Goal: Information Seeking & Learning: Learn about a topic

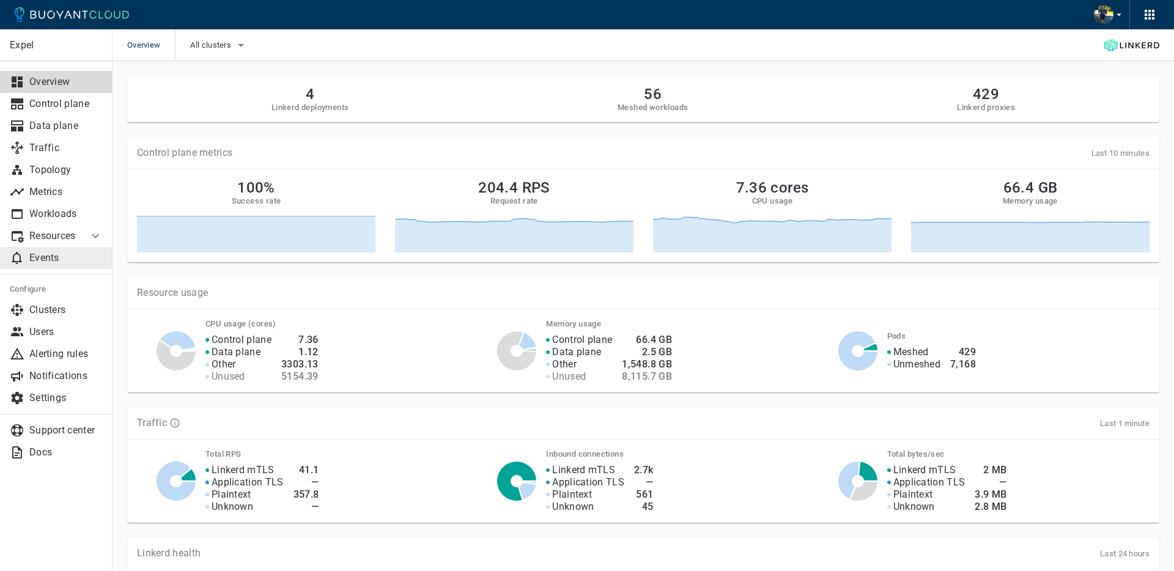
click at [90, 253] on p "Events" at bounding box center [65, 258] width 73 height 12
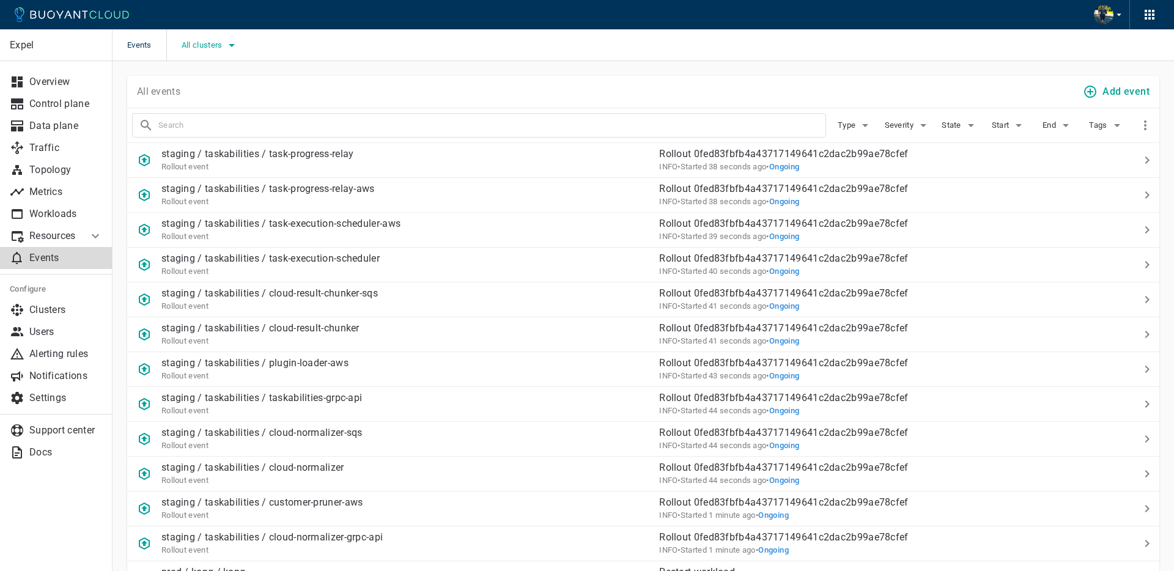
click at [223, 42] on span "All clusters" at bounding box center [203, 45] width 43 height 10
click at [204, 64] on input "prod" at bounding box center [197, 58] width 15 height 15
checkbox input "true"
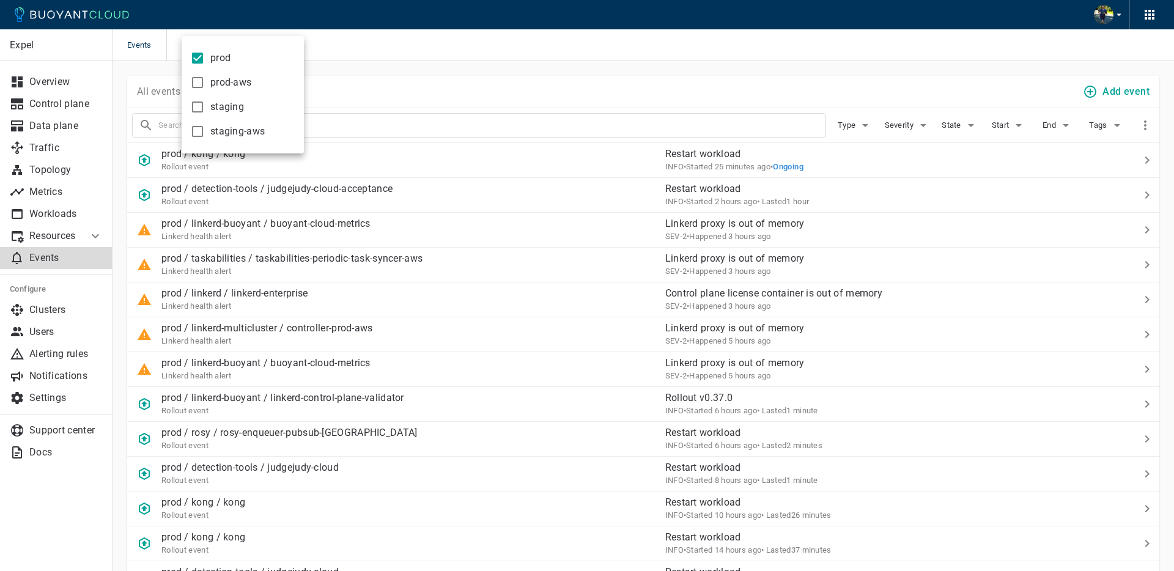
click at [413, 88] on div at bounding box center [587, 285] width 1174 height 571
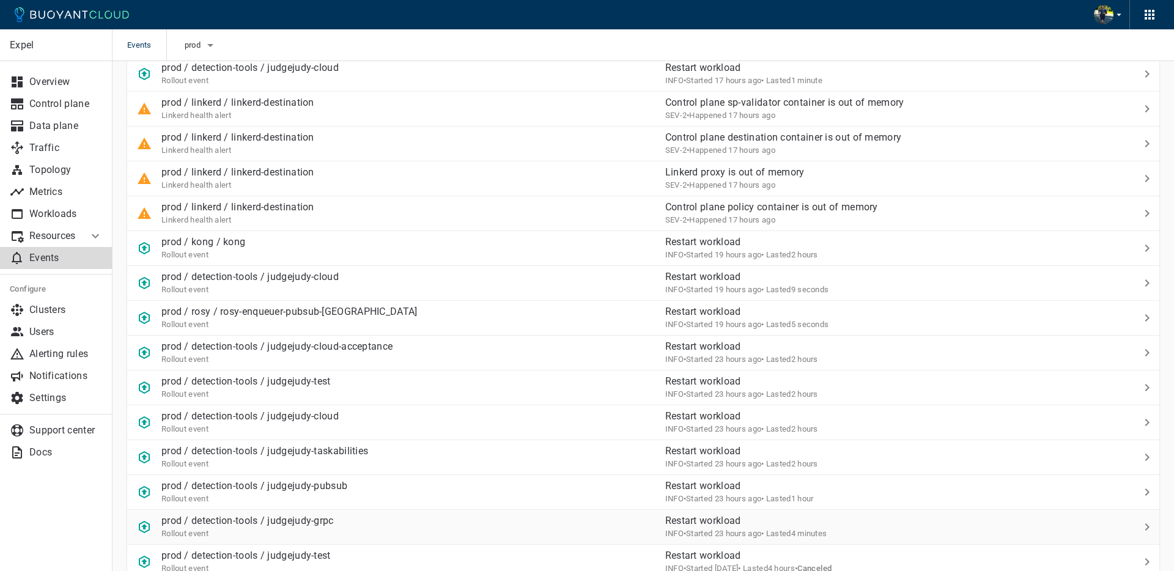
scroll to position [497, 0]
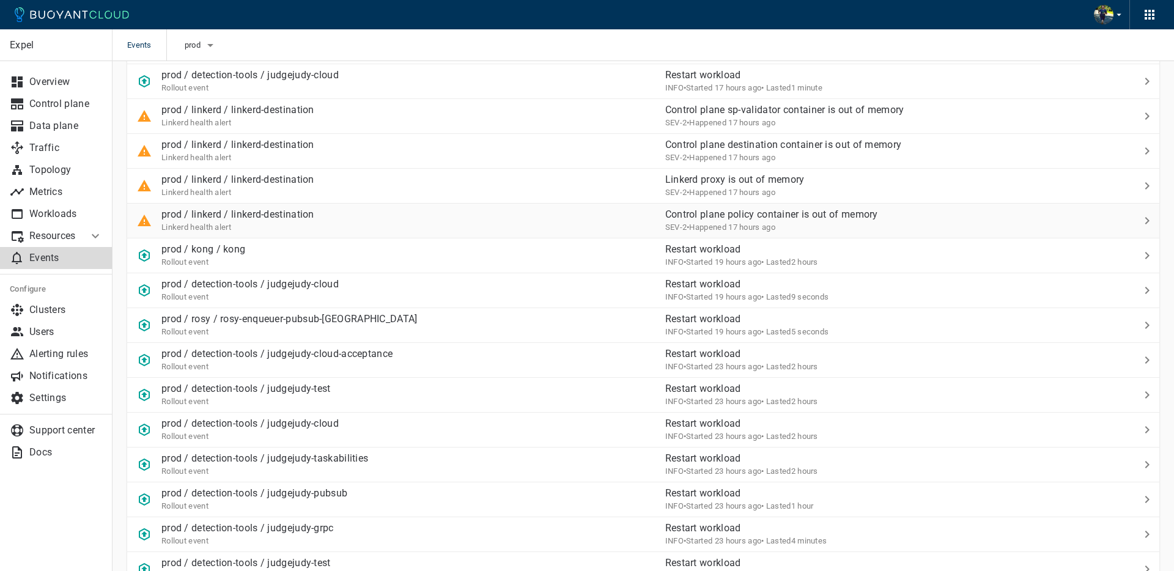
click at [287, 221] on div "Linkerd health alert" at bounding box center [237, 227] width 153 height 12
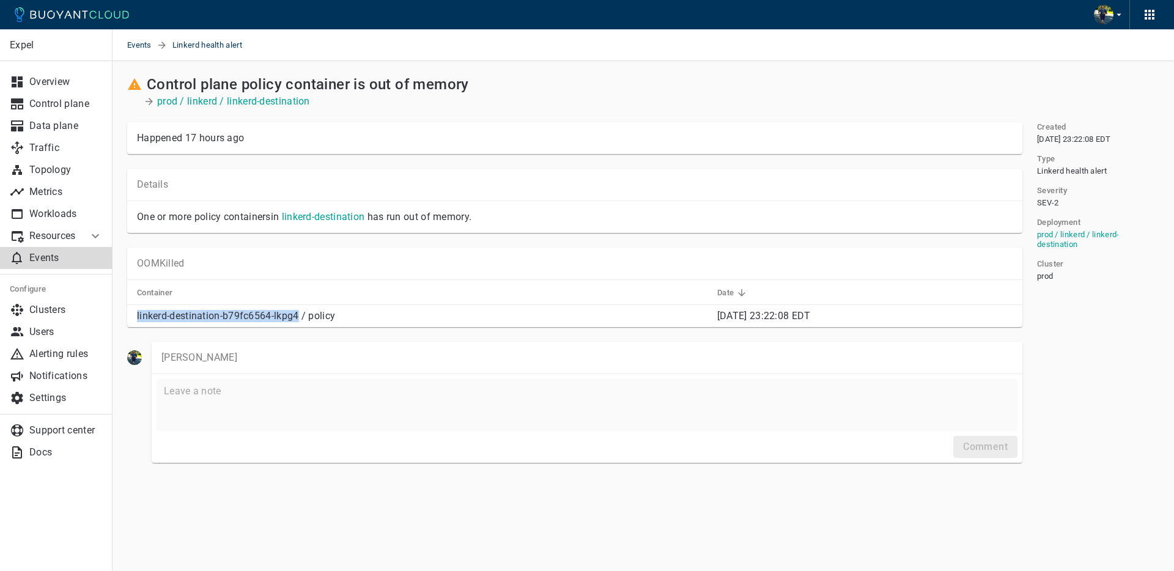
drag, startPoint x: 299, startPoint y: 317, endPoint x: 131, endPoint y: 317, distance: 167.5
click at [131, 317] on td "linkerd-destination-b79fc6564-lkpg4 / policy" at bounding box center [417, 316] width 580 height 23
copy p "linkerd-destination-b79fc6564-lkpg4"
drag, startPoint x: 637, startPoint y: 314, endPoint x: 792, endPoint y: 315, distance: 155.3
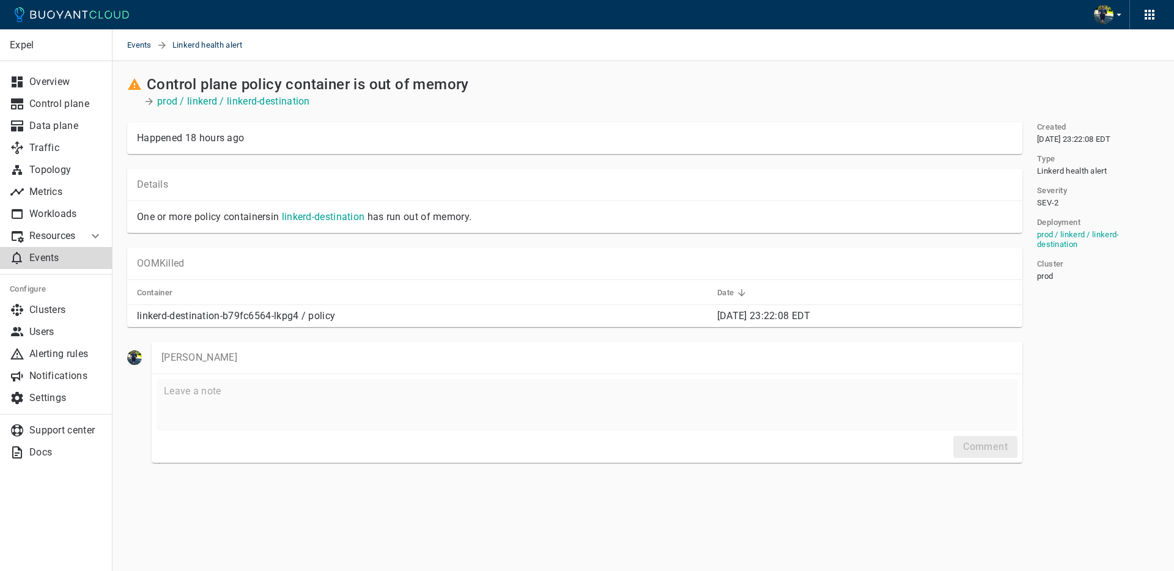
click at [793, 315] on td "[DATE] 23:22:08 EDT" at bounding box center [864, 316] width 315 height 23
copy span "[DATE] 23:22:08 EDT"
drag, startPoint x: 835, startPoint y: 319, endPoint x: 847, endPoint y: 319, distance: 12.9
click at [835, 319] on p "[DATE] 23:22:08 EDT" at bounding box center [864, 316] width 295 height 12
